Goal: Find specific page/section: Find specific page/section

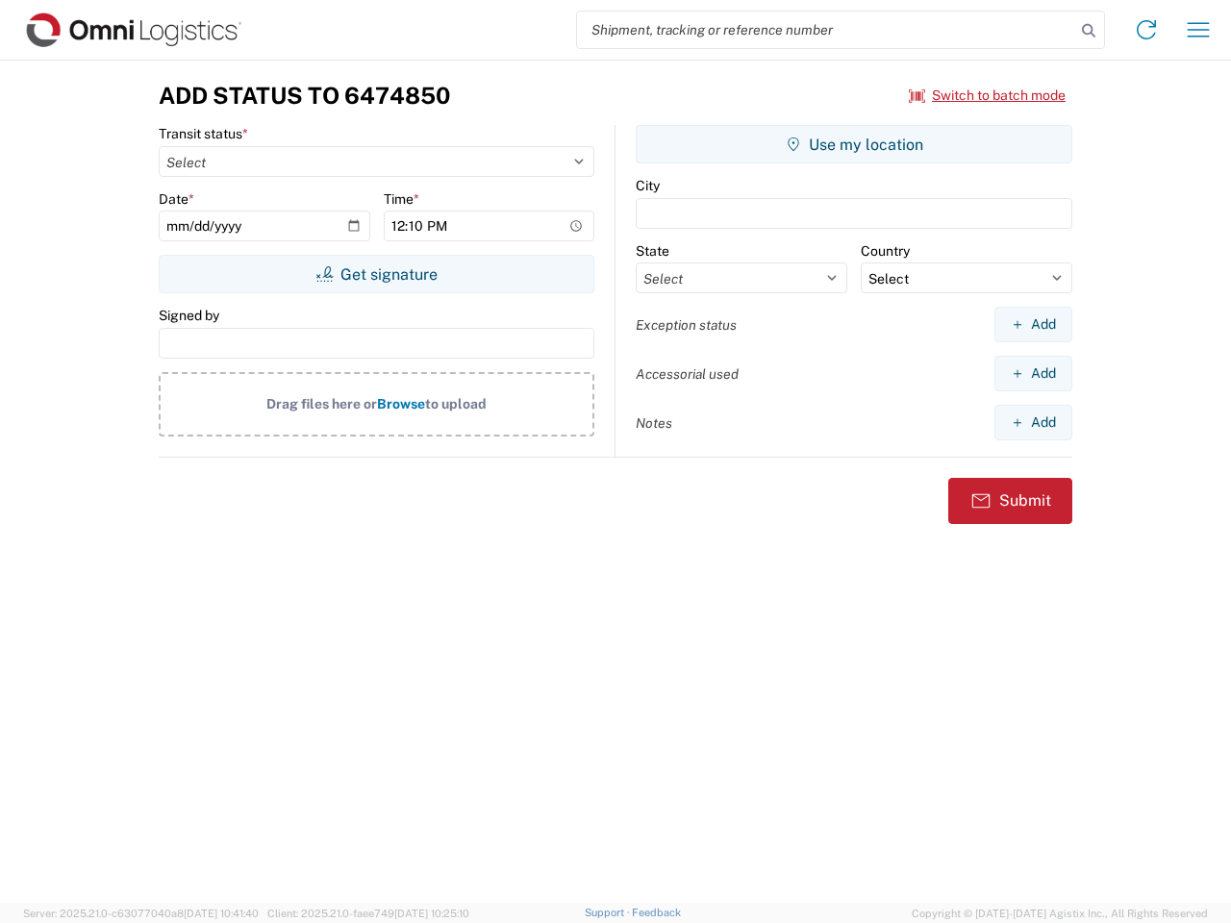
click at [826, 30] on input "search" at bounding box center [826, 30] width 498 height 37
click at [1088, 31] on icon at bounding box center [1088, 30] width 27 height 27
click at [1146, 30] on icon at bounding box center [1146, 29] width 31 height 31
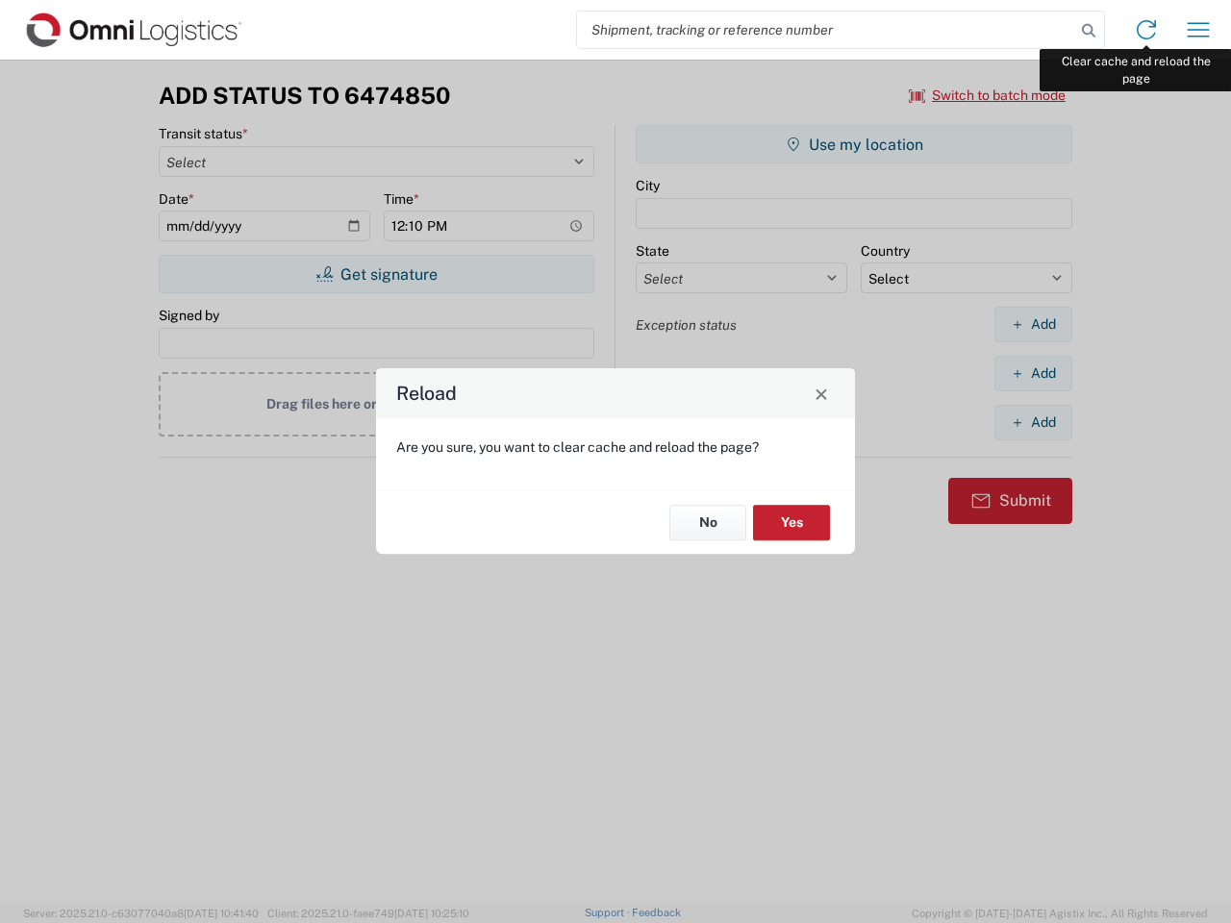
click at [1198, 30] on div "Reload Are you sure, you want to clear cache and reload the page? No Yes" at bounding box center [615, 461] width 1231 height 923
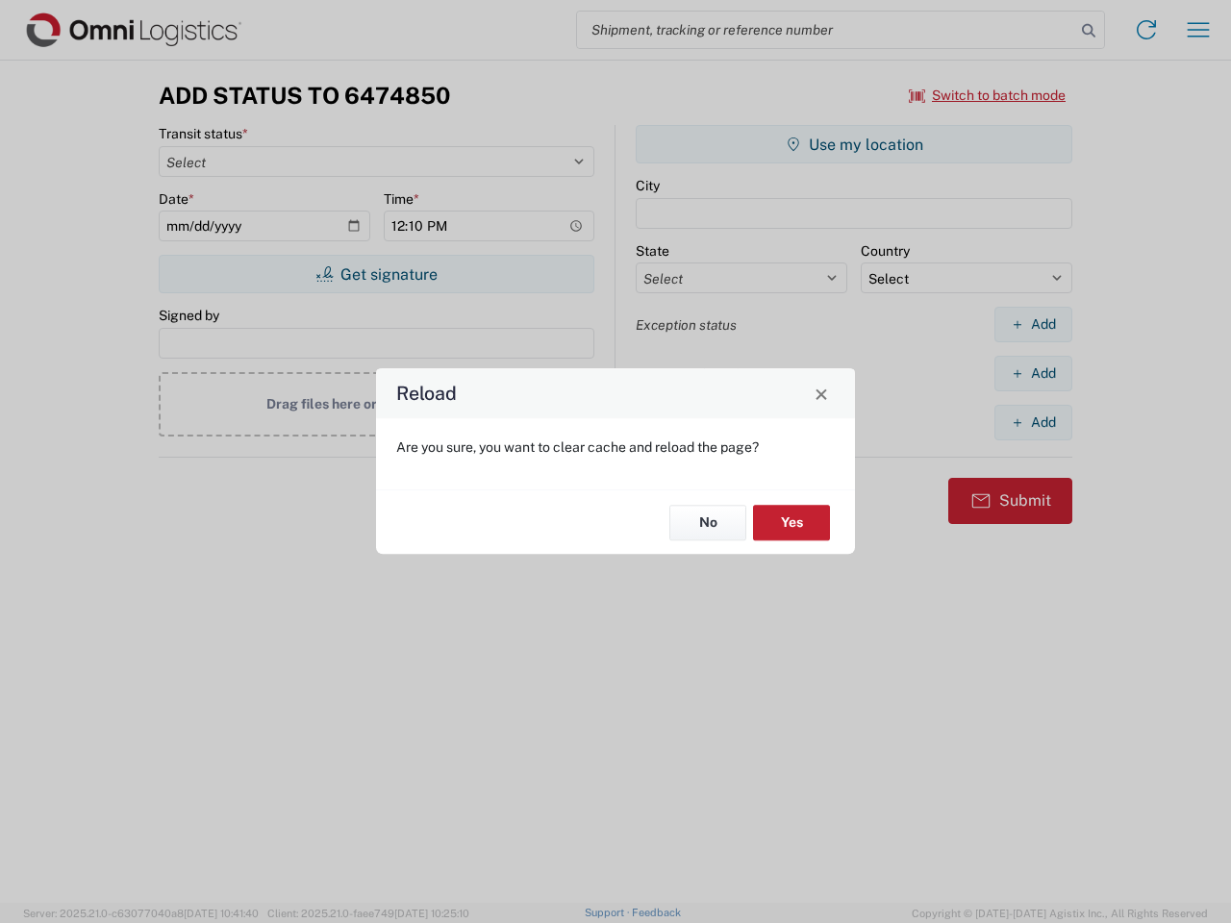
click at [987, 95] on div "Reload Are you sure, you want to clear cache and reload the page? No Yes" at bounding box center [615, 461] width 1231 height 923
click at [376, 274] on div "Reload Are you sure, you want to clear cache and reload the page? No Yes" at bounding box center [615, 461] width 1231 height 923
click at [854, 144] on div "Reload Are you sure, you want to clear cache and reload the page? No Yes" at bounding box center [615, 461] width 1231 height 923
click at [1033, 324] on div "Reload Are you sure, you want to clear cache and reload the page? No Yes" at bounding box center [615, 461] width 1231 height 923
click at [1033, 373] on div "Reload Are you sure, you want to clear cache and reload the page? No Yes" at bounding box center [615, 461] width 1231 height 923
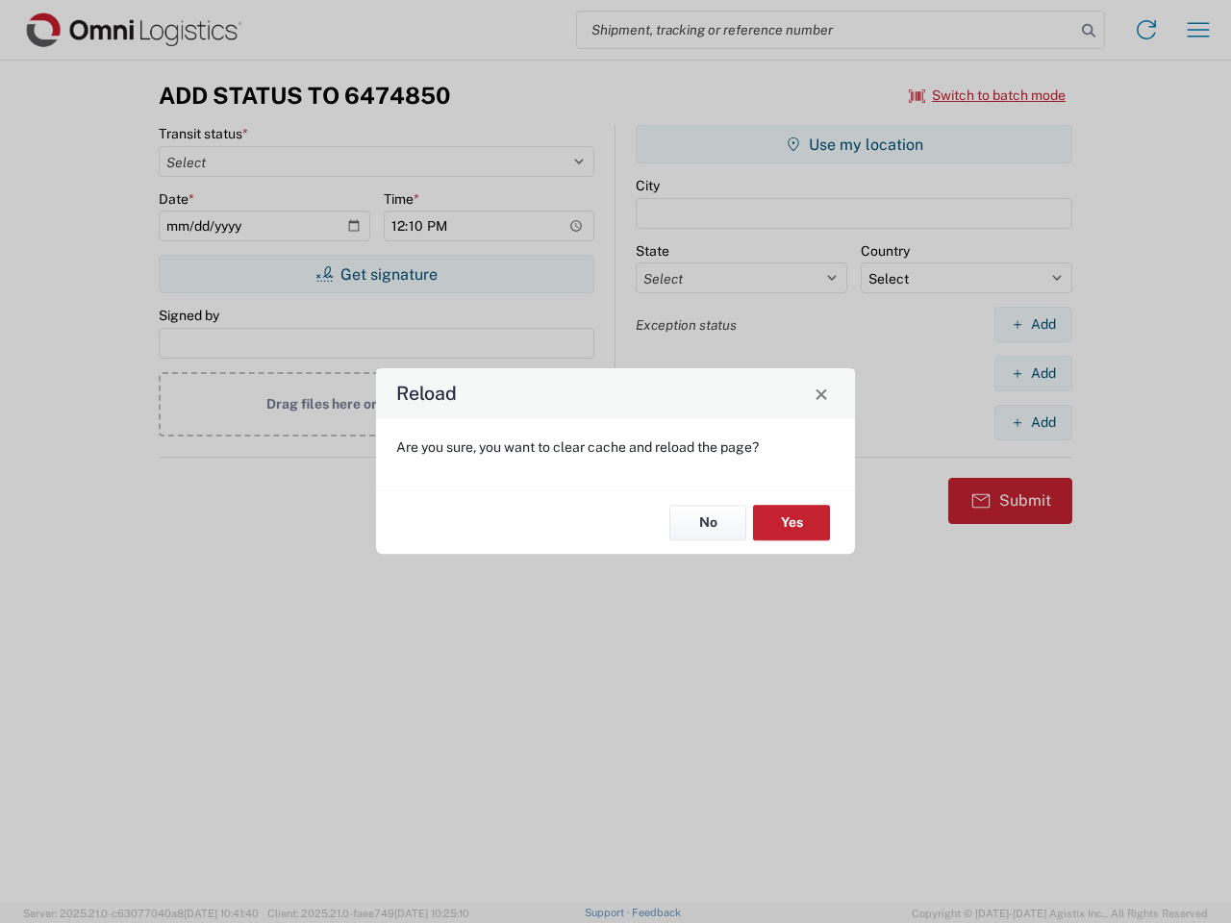
click at [1033, 422] on div "Reload Are you sure, you want to clear cache and reload the page? No Yes" at bounding box center [615, 461] width 1231 height 923
